Goal: Task Accomplishment & Management: Complete application form

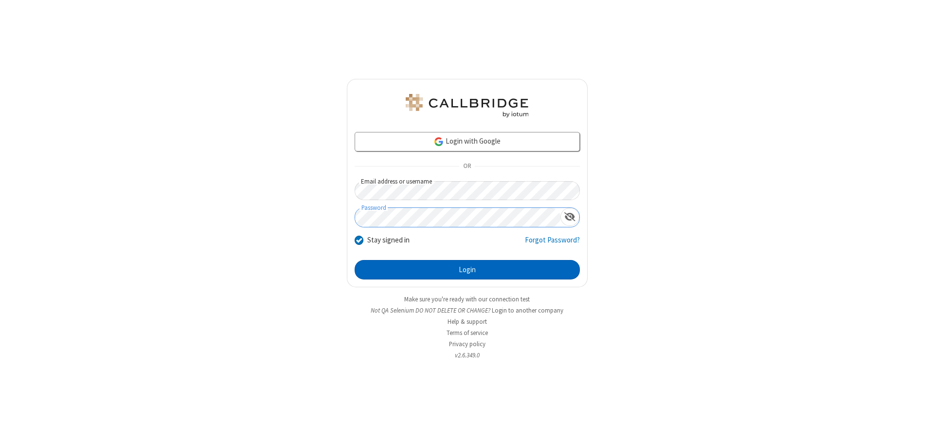
click at [467, 270] on button "Login" at bounding box center [467, 269] width 225 height 19
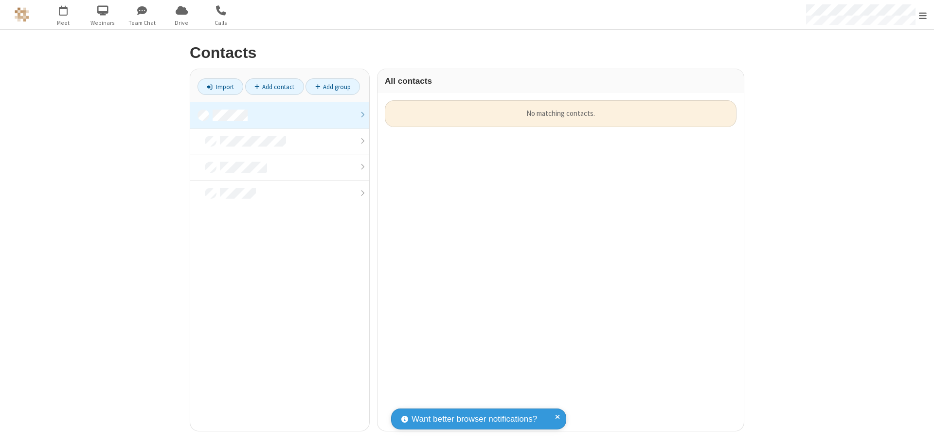
scroll to position [330, 359]
click at [280, 115] on link at bounding box center [279, 115] width 179 height 26
click at [274, 87] on link "Add contact" at bounding box center [274, 86] width 59 height 17
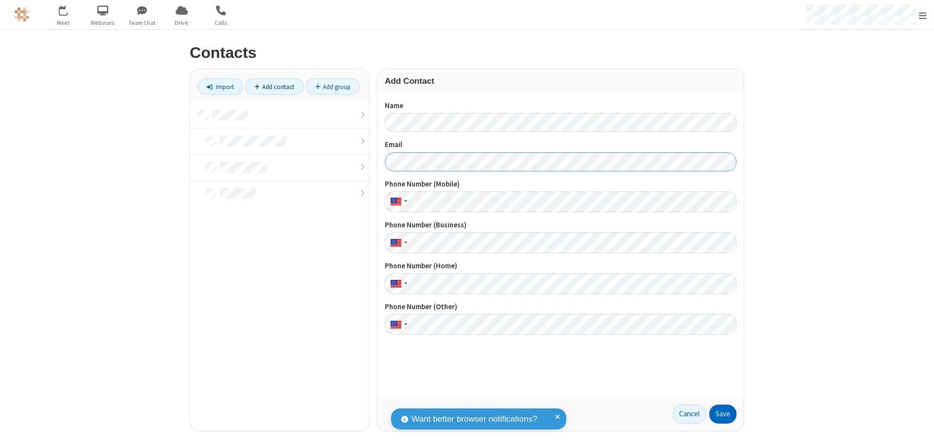
click at [723, 414] on button "Save" at bounding box center [722, 413] width 27 height 19
